Goal: Transaction & Acquisition: Purchase product/service

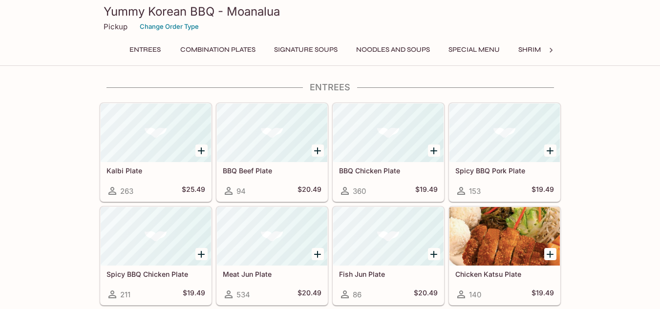
click at [551, 50] on icon at bounding box center [551, 50] width 10 height 10
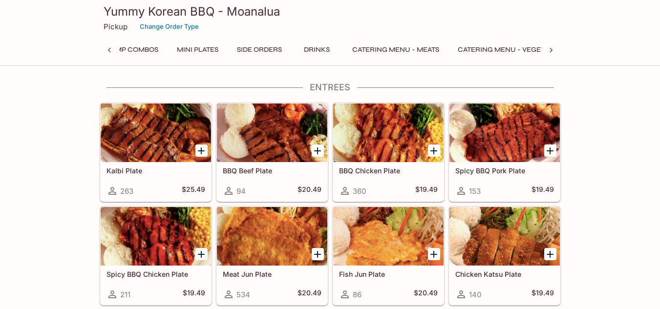
click at [551, 50] on icon at bounding box center [551, 50] width 10 height 10
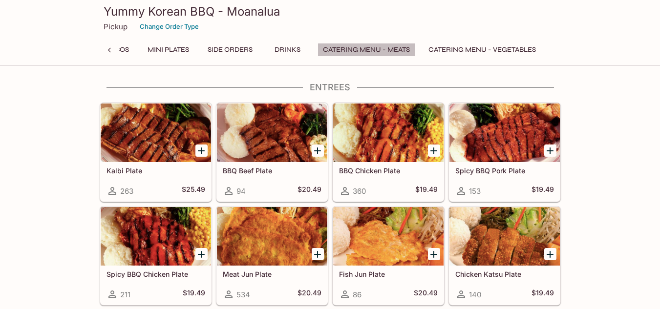
click at [349, 49] on button "Catering Menu - Meats" at bounding box center [367, 50] width 98 height 14
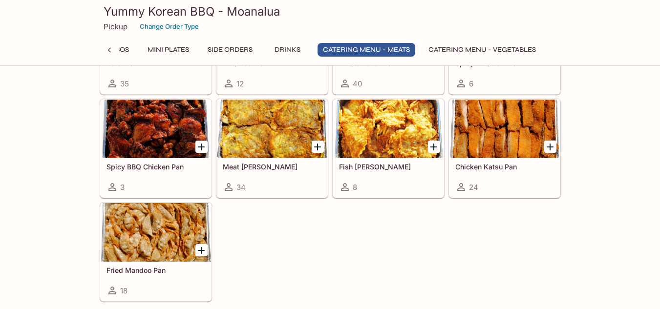
scroll to position [2091, 0]
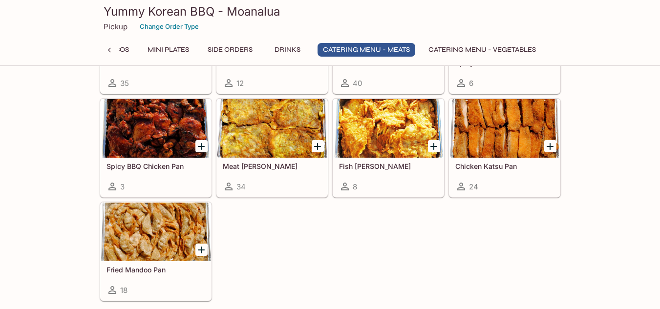
click at [315, 147] on icon "Add Meat Jun Pan" at bounding box center [317, 146] width 7 height 7
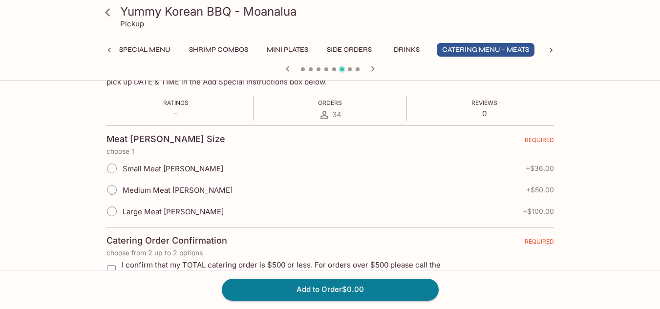
scroll to position [178, 0]
click at [111, 167] on input "Small Meat [PERSON_NAME]" at bounding box center [112, 167] width 21 height 21
radio input "true"
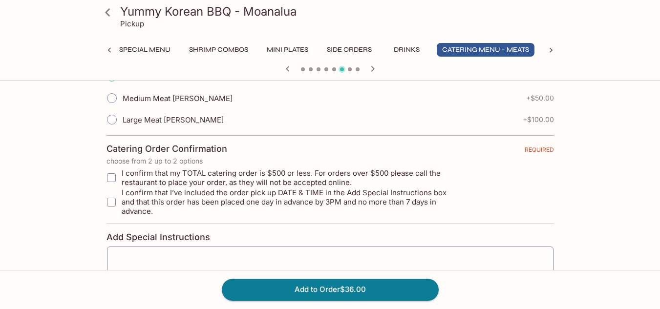
scroll to position [269, 0]
click at [111, 174] on input "I confirm that my TOTAL catering order is $500 or less. For orders over $500 pl…" at bounding box center [112, 178] width 20 height 20
checkbox input "true"
click at [111, 193] on input "I confirm that I’ve included the order pick up DATE & TIME in the Add Special I…" at bounding box center [112, 202] width 20 height 20
checkbox input "true"
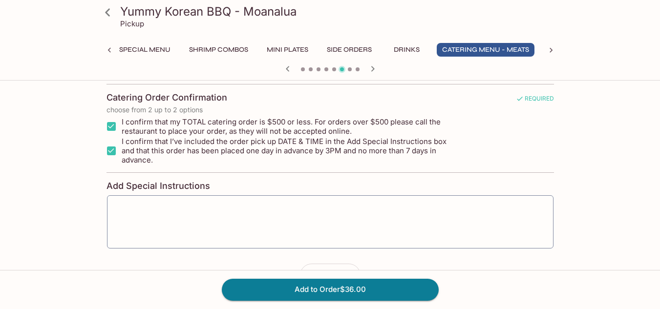
scroll to position [321, 0]
click at [209, 205] on textarea at bounding box center [330, 221] width 433 height 37
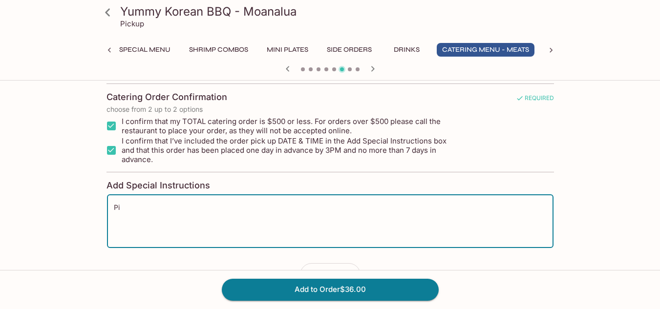
type textarea "P"
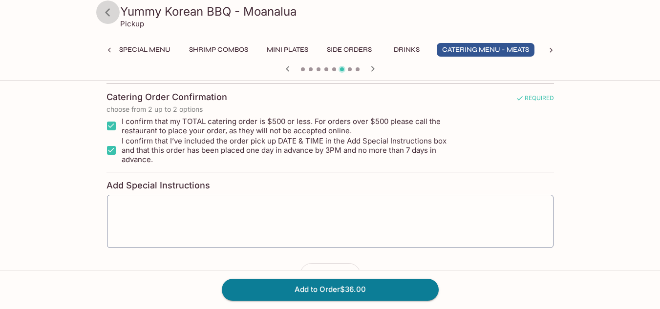
click at [104, 13] on icon at bounding box center [107, 12] width 17 height 17
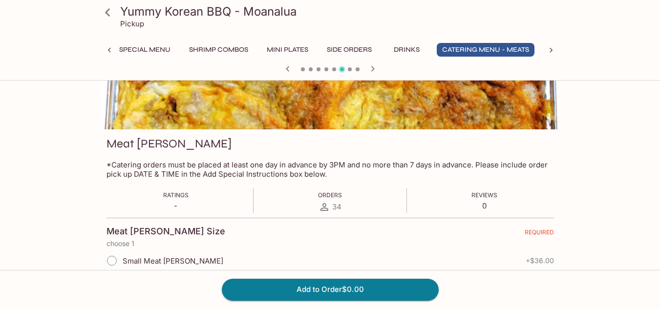
scroll to position [115, 0]
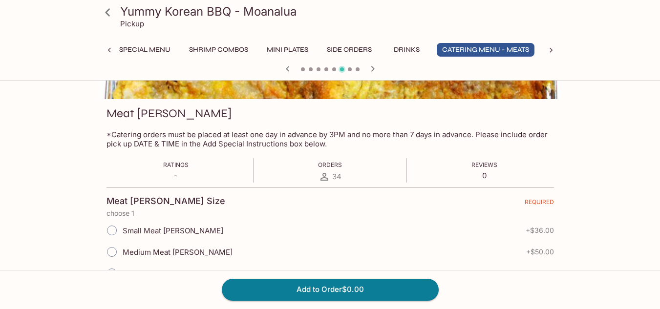
click at [106, 12] on icon at bounding box center [107, 12] width 5 height 8
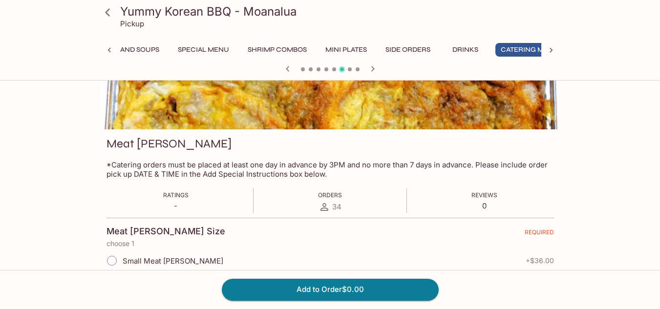
scroll to position [0, 329]
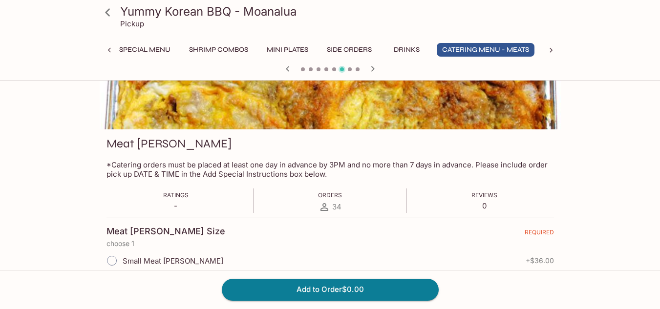
scroll to position [399, 0]
